Goal: Task Accomplishment & Management: Use online tool/utility

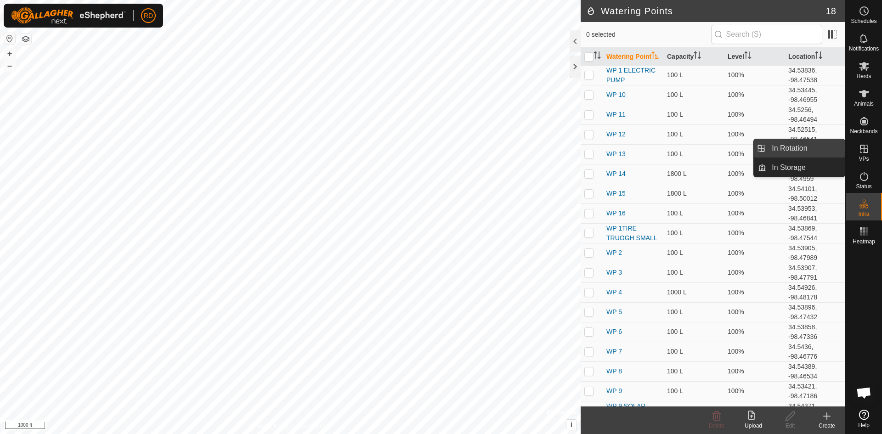
click at [777, 147] on link "In Rotation" at bounding box center [806, 148] width 79 height 18
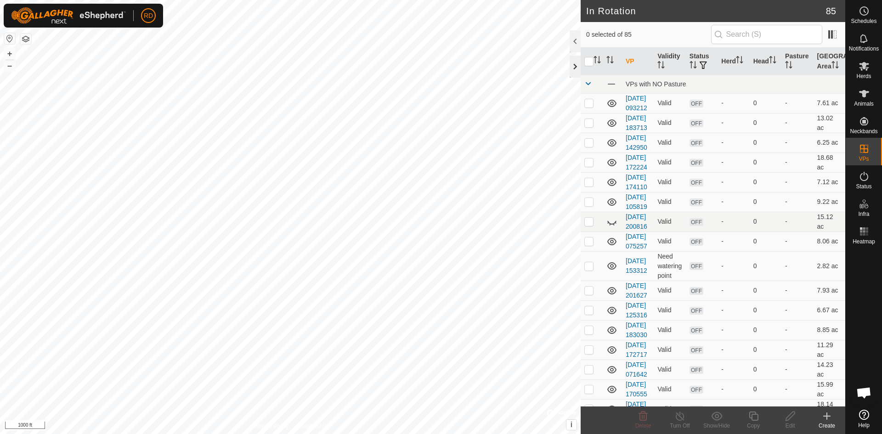
click at [571, 70] on div at bounding box center [575, 67] width 11 height 22
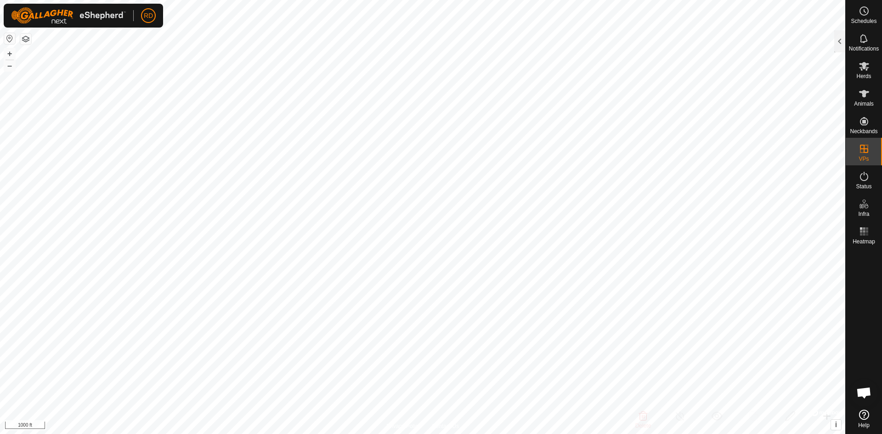
drag, startPoint x: 842, startPoint y: 40, endPoint x: 836, endPoint y: 43, distance: 6.4
click at [837, 42] on div at bounding box center [840, 41] width 11 height 22
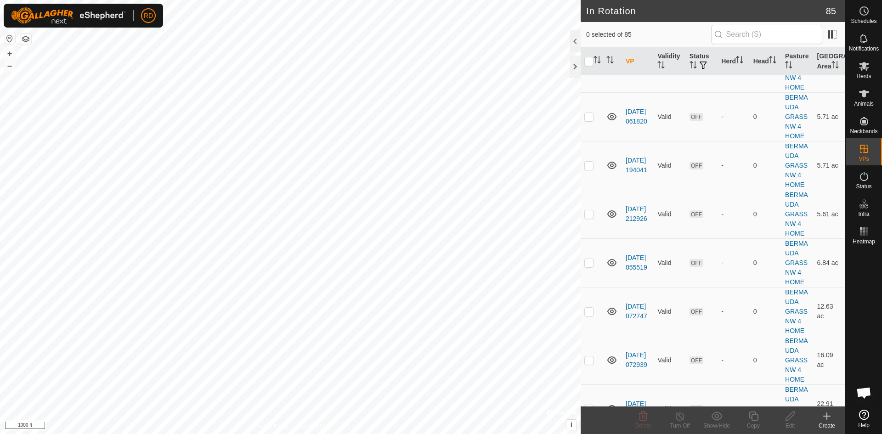
scroll to position [1863, 0]
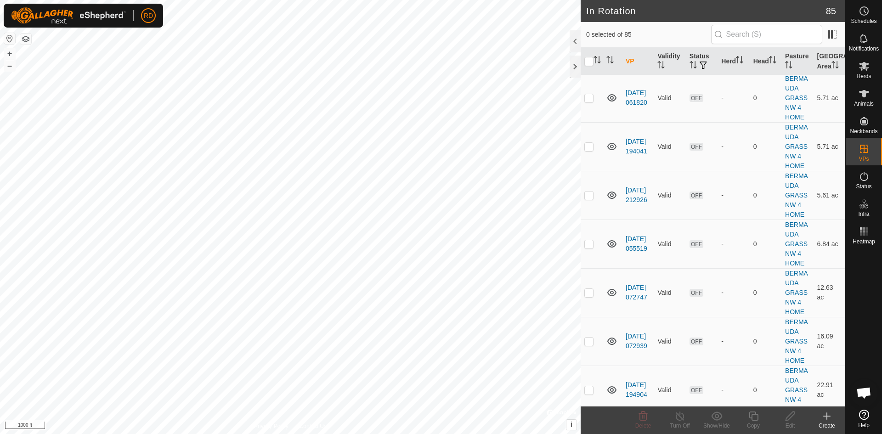
checkbox input "false"
click at [827, 416] on icon at bounding box center [827, 416] width 6 height 0
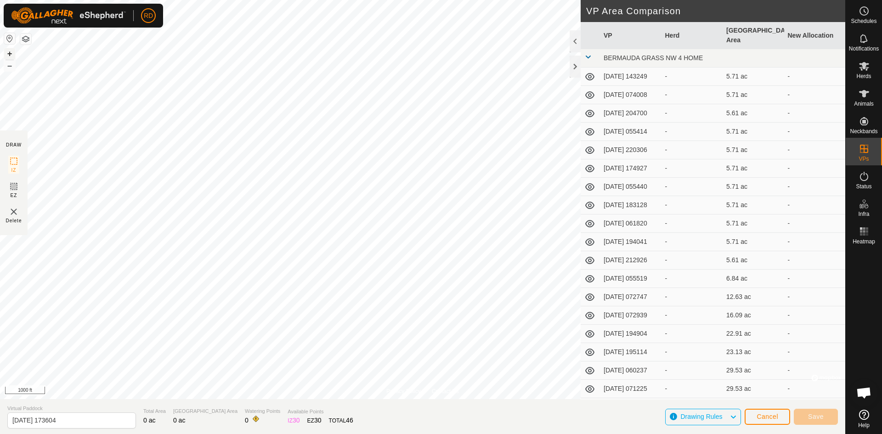
click at [7, 52] on button "+" at bounding box center [9, 53] width 11 height 11
click at [594, 214] on div "Privacy Policy Contact Us O464 3925579681 COWS HERD 2 [DATE] 184556-VP004 + – ⇧…" at bounding box center [423, 217] width 846 height 434
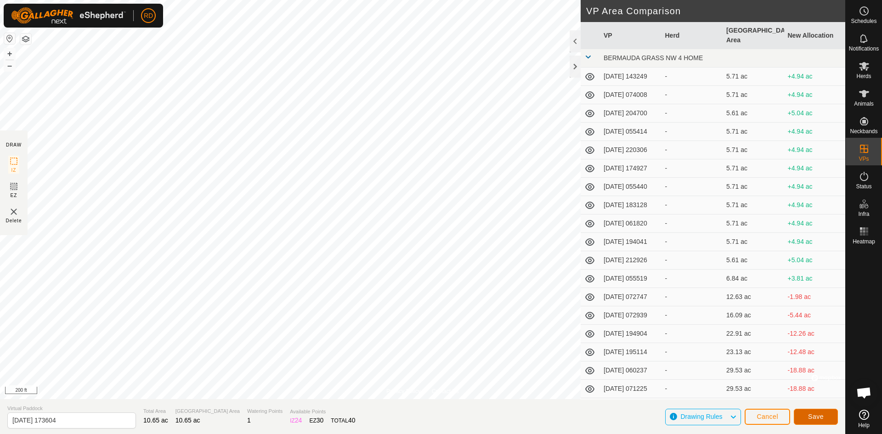
click at [818, 420] on span "Save" at bounding box center [816, 416] width 16 height 7
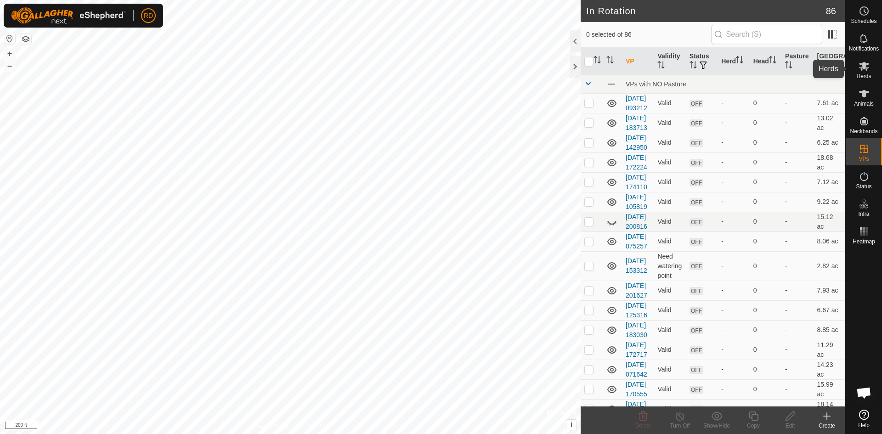
click at [864, 65] on icon at bounding box center [864, 66] width 10 height 9
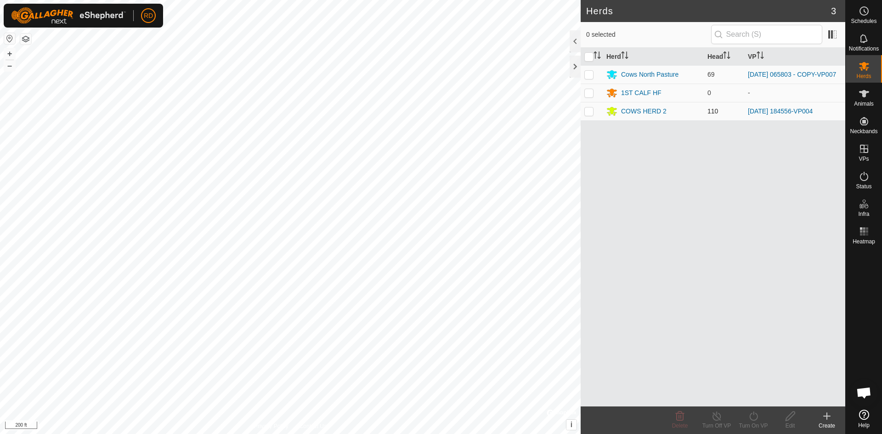
click at [587, 109] on p-checkbox at bounding box center [589, 111] width 9 height 7
checkbox input "true"
click at [757, 421] on icon at bounding box center [753, 416] width 11 height 11
click at [752, 397] on link "Now" at bounding box center [781, 396] width 91 height 18
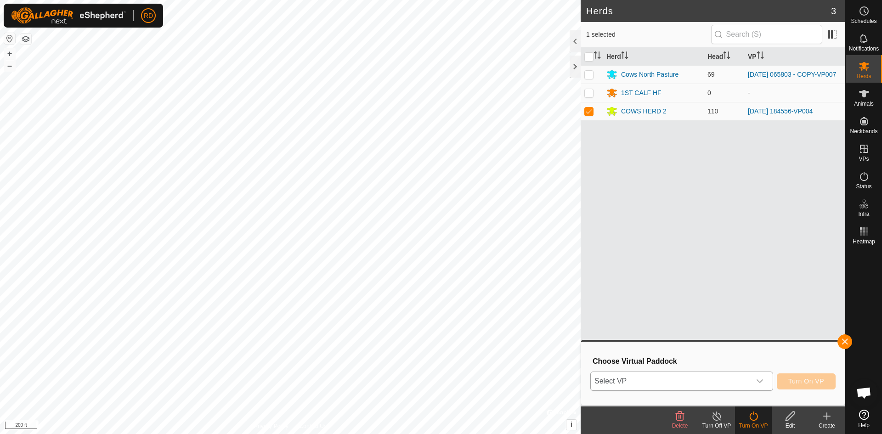
click at [764, 381] on div "dropdown trigger" at bounding box center [760, 381] width 18 height 18
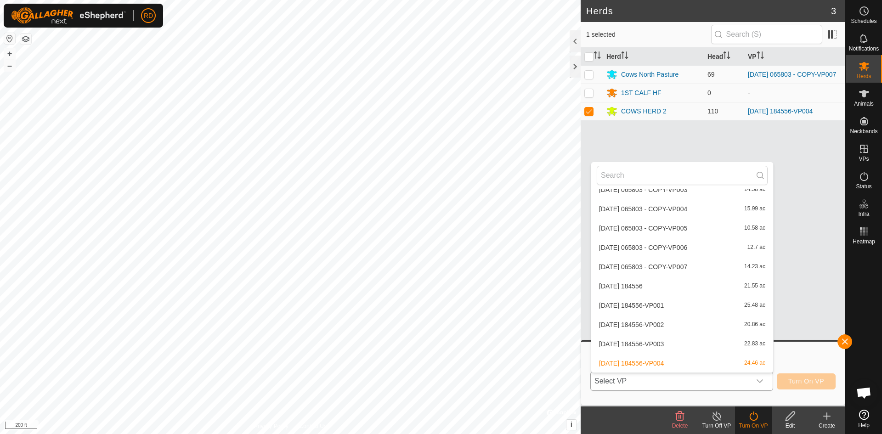
scroll to position [956, 0]
click at [747, 364] on li "[DATE] 173604 10.65 ac" at bounding box center [683, 363] width 182 height 18
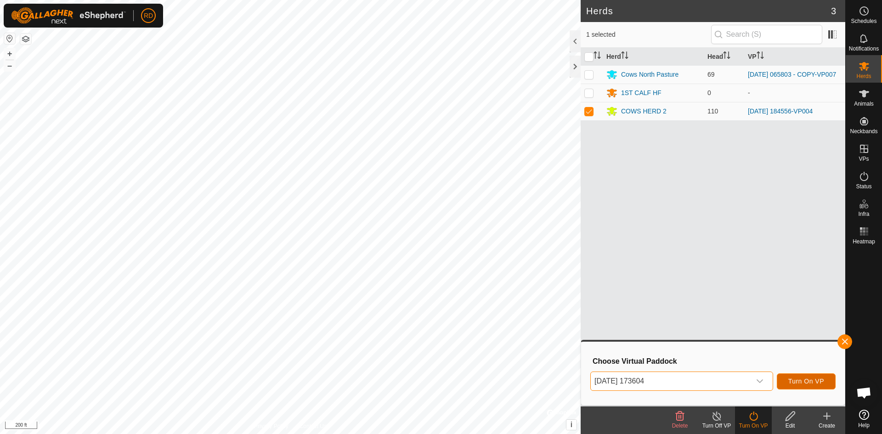
click at [801, 381] on span "Turn On VP" at bounding box center [807, 381] width 36 height 7
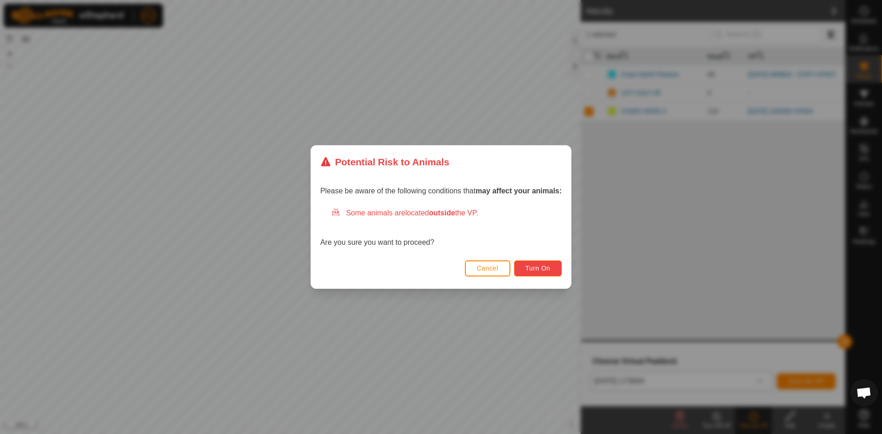
click at [549, 270] on span "Turn On" at bounding box center [538, 268] width 25 height 7
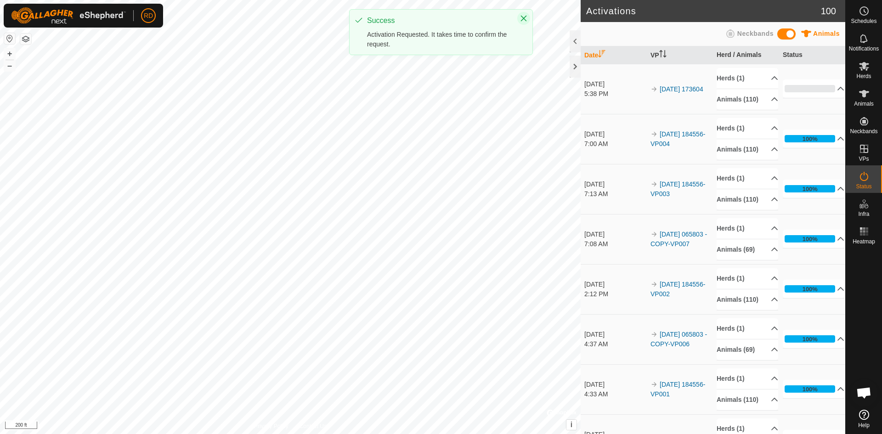
click at [526, 15] on icon "Close" at bounding box center [523, 18] width 7 height 7
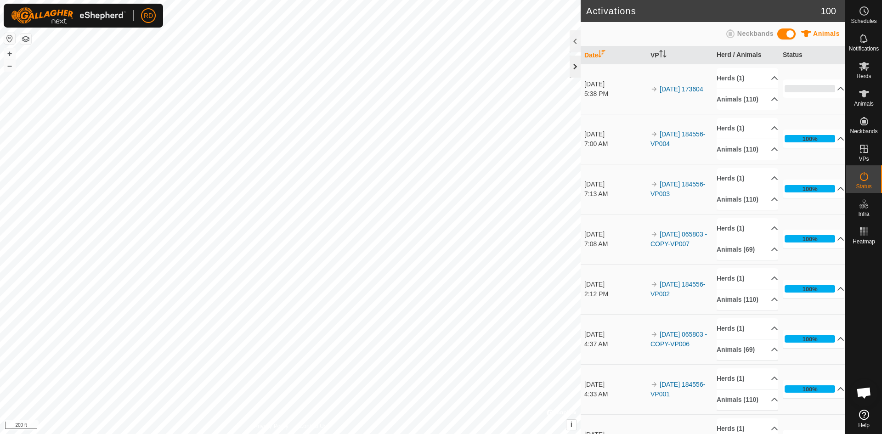
click at [573, 63] on div at bounding box center [575, 67] width 11 height 22
